Goal: Task Accomplishment & Management: Complete application form

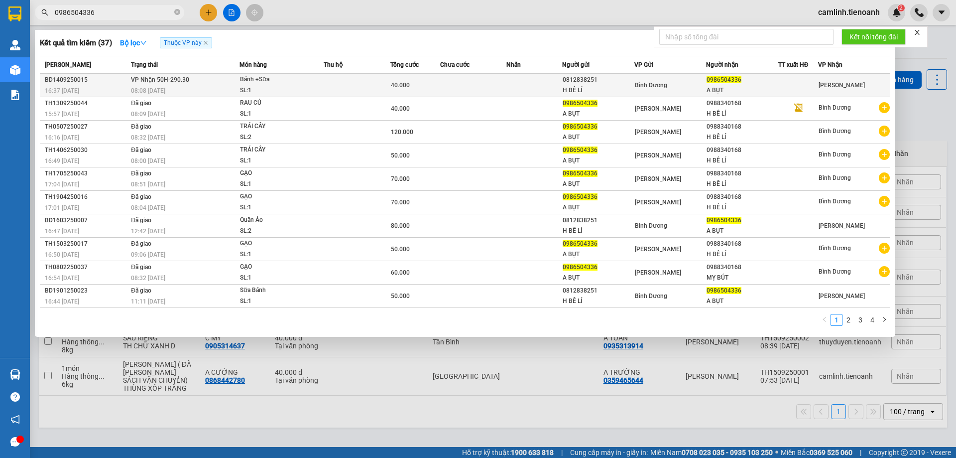
type input "0986504336"
click at [370, 81] on td at bounding box center [357, 85] width 67 height 23
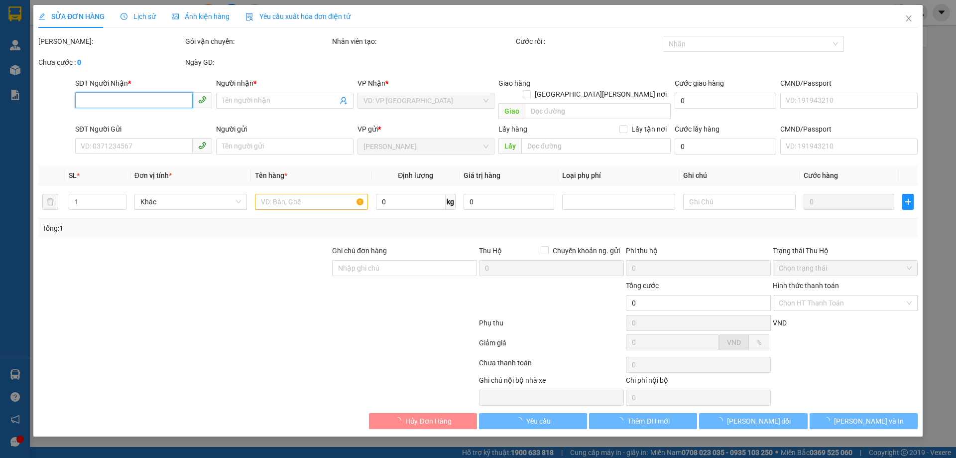
type input "0986504336"
type input "A BỤT"
type input "0812838251"
type input "H BÊ LÍ"
type input "40.000"
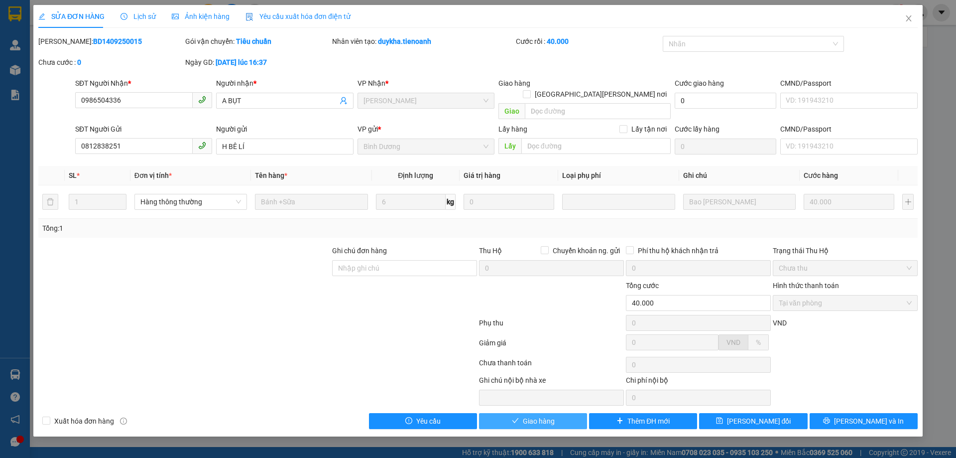
click at [551, 415] on span "Giao hàng" at bounding box center [539, 420] width 32 height 11
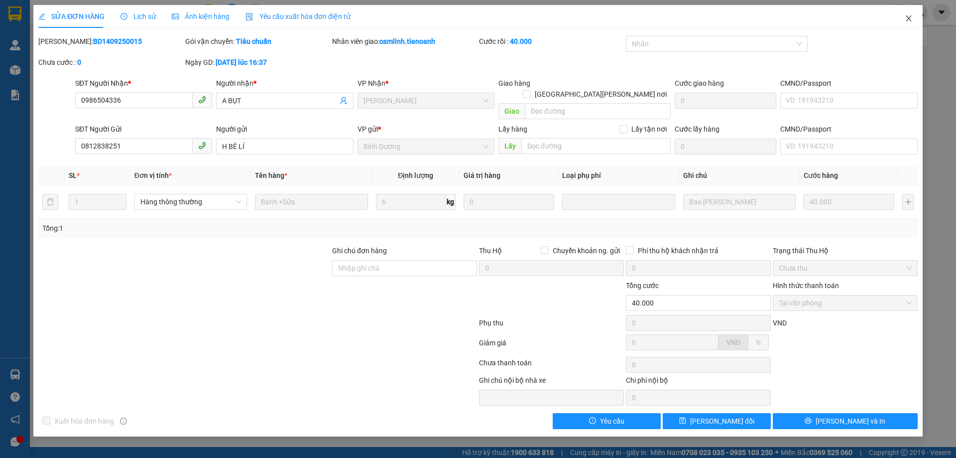
click at [906, 18] on icon "close" at bounding box center [909, 18] width 8 height 8
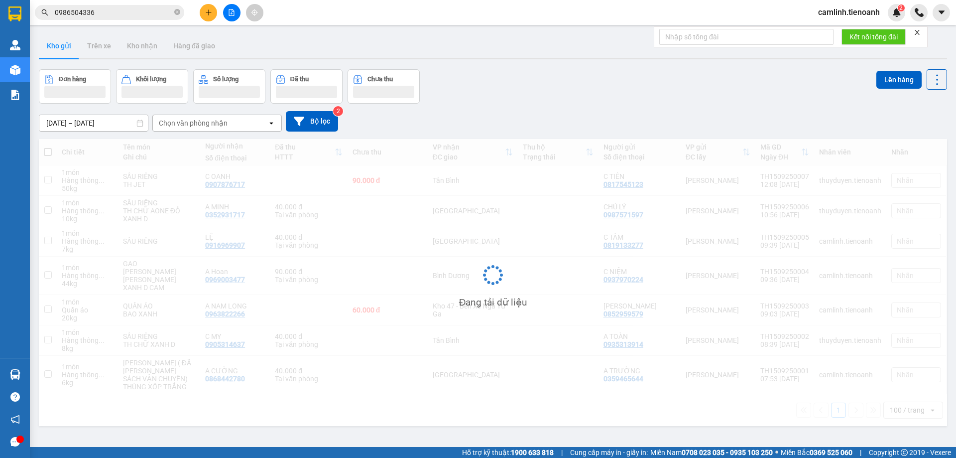
click at [917, 30] on icon "close" at bounding box center [917, 32] width 7 height 7
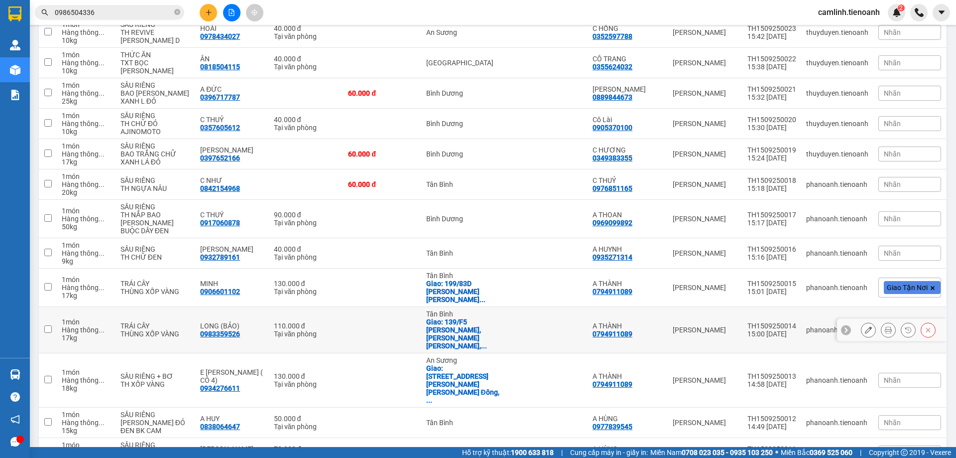
scroll to position [299, 0]
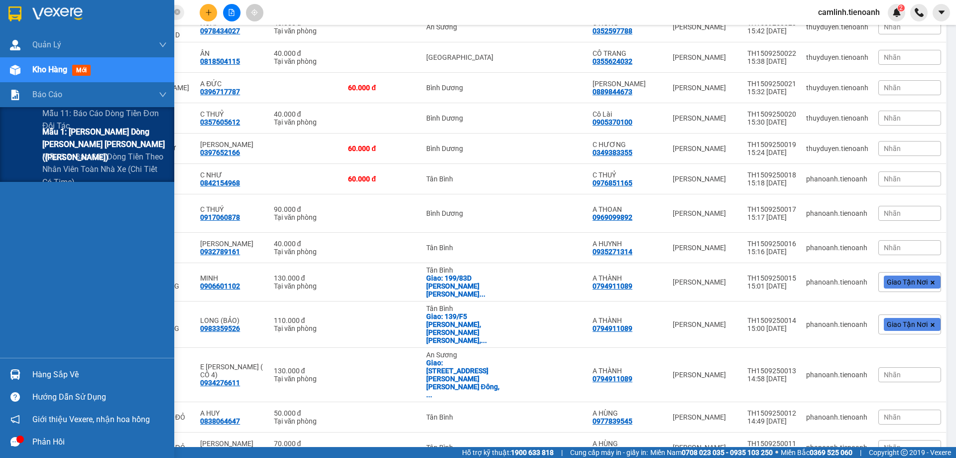
click at [50, 140] on span "Mẫu 1: [PERSON_NAME] dòng [PERSON_NAME] [PERSON_NAME] ([PERSON_NAME])" at bounding box center [104, 143] width 124 height 37
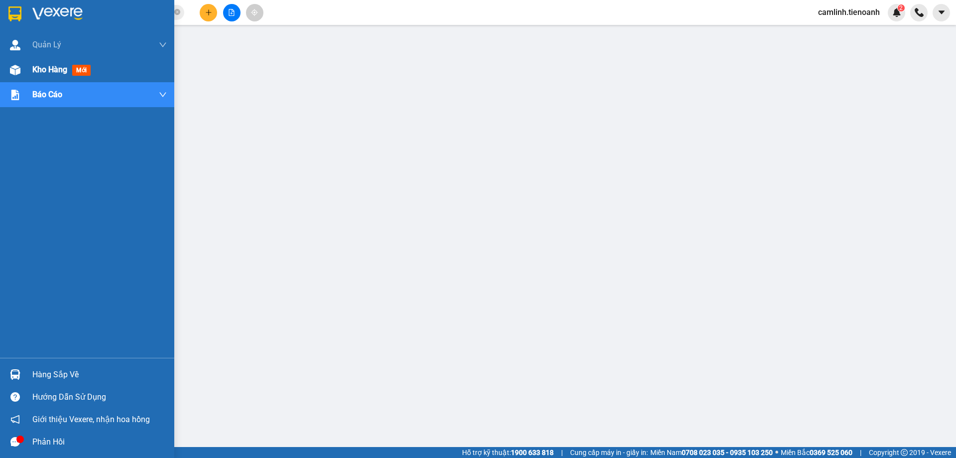
click at [18, 67] on img at bounding box center [15, 70] width 10 height 10
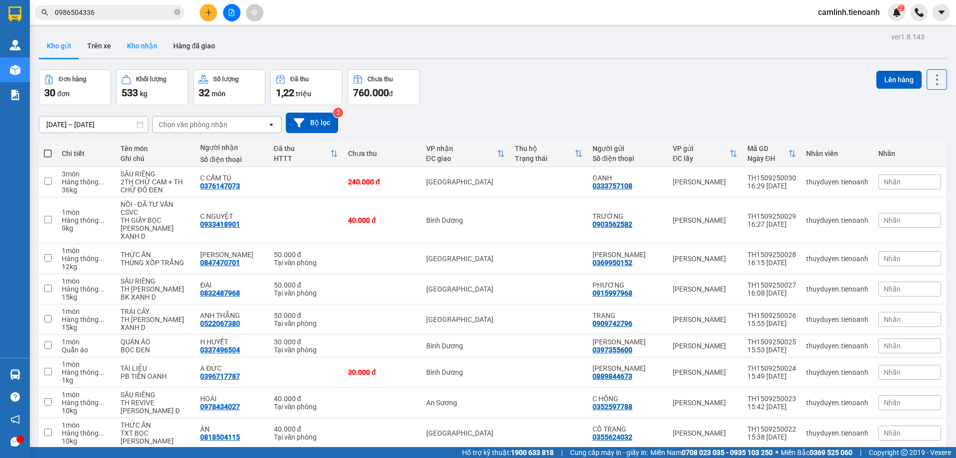
click at [132, 48] on button "Kho nhận" at bounding box center [142, 46] width 46 height 24
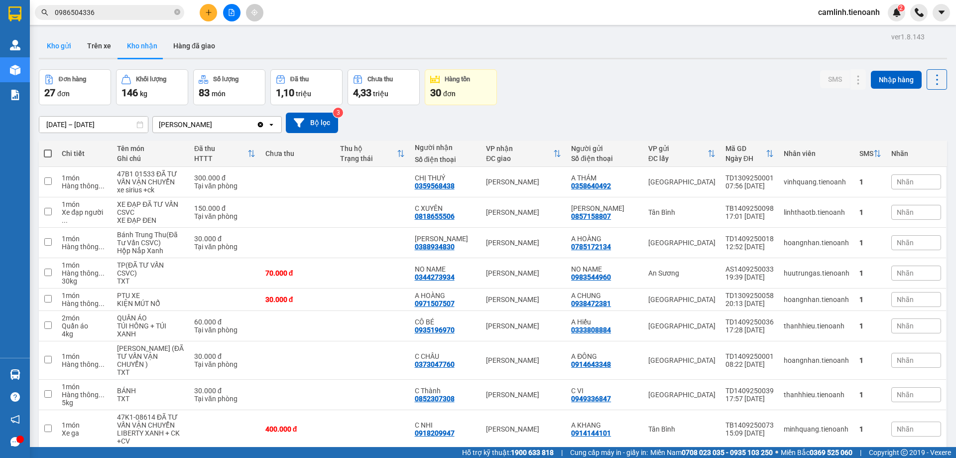
click at [57, 48] on button "Kho gửi" at bounding box center [59, 46] width 40 height 24
